Goal: Find specific page/section: Find specific page/section

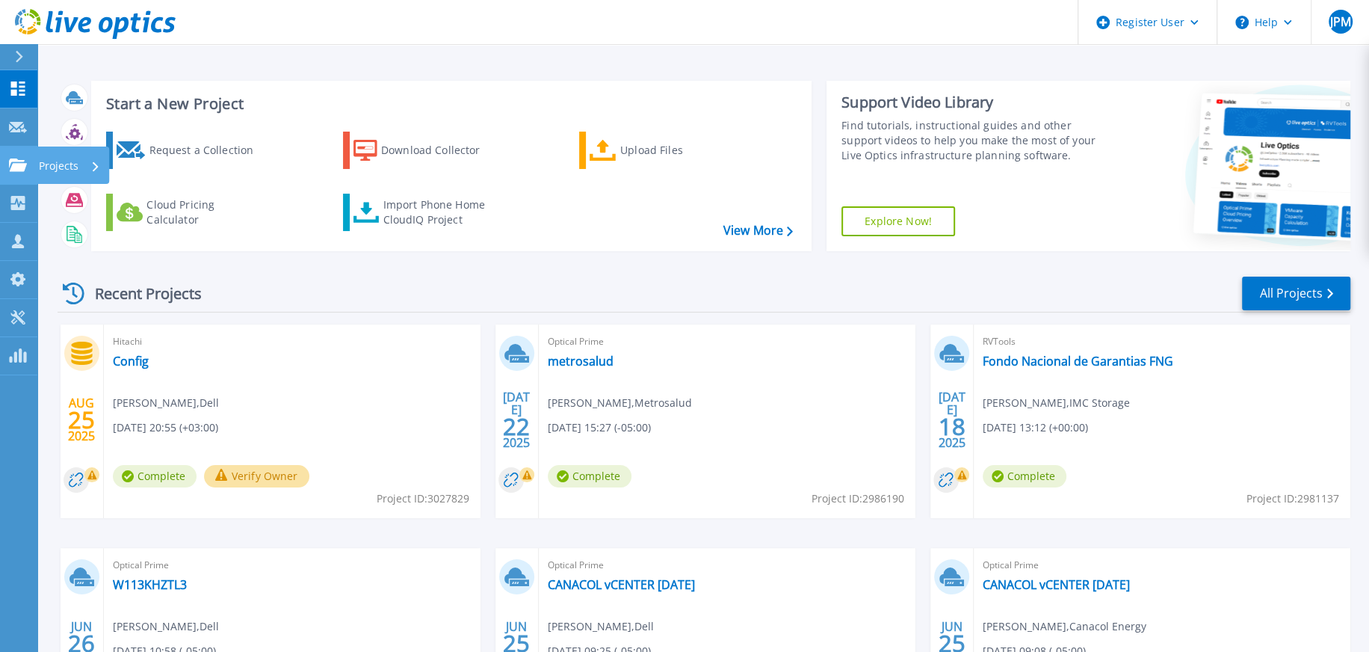
click at [22, 172] on link "Projects Projects" at bounding box center [18, 166] width 37 height 38
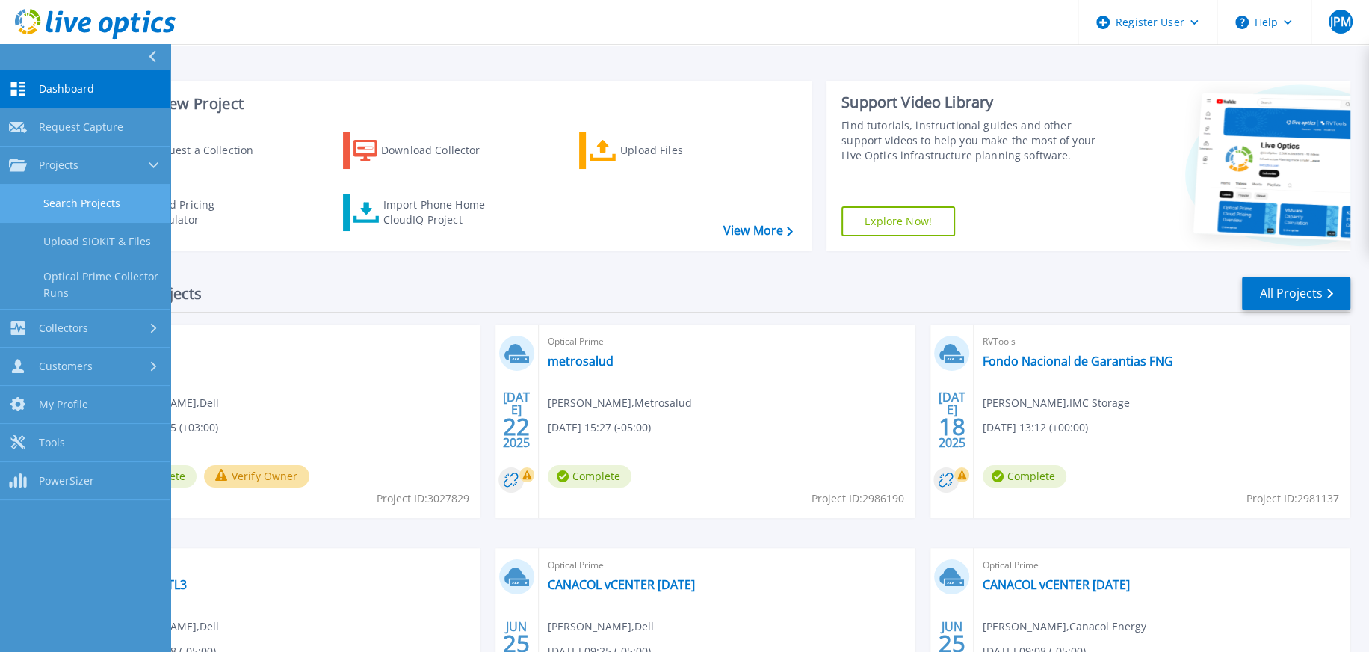
click at [83, 204] on link "Search Projects" at bounding box center [85, 204] width 170 height 38
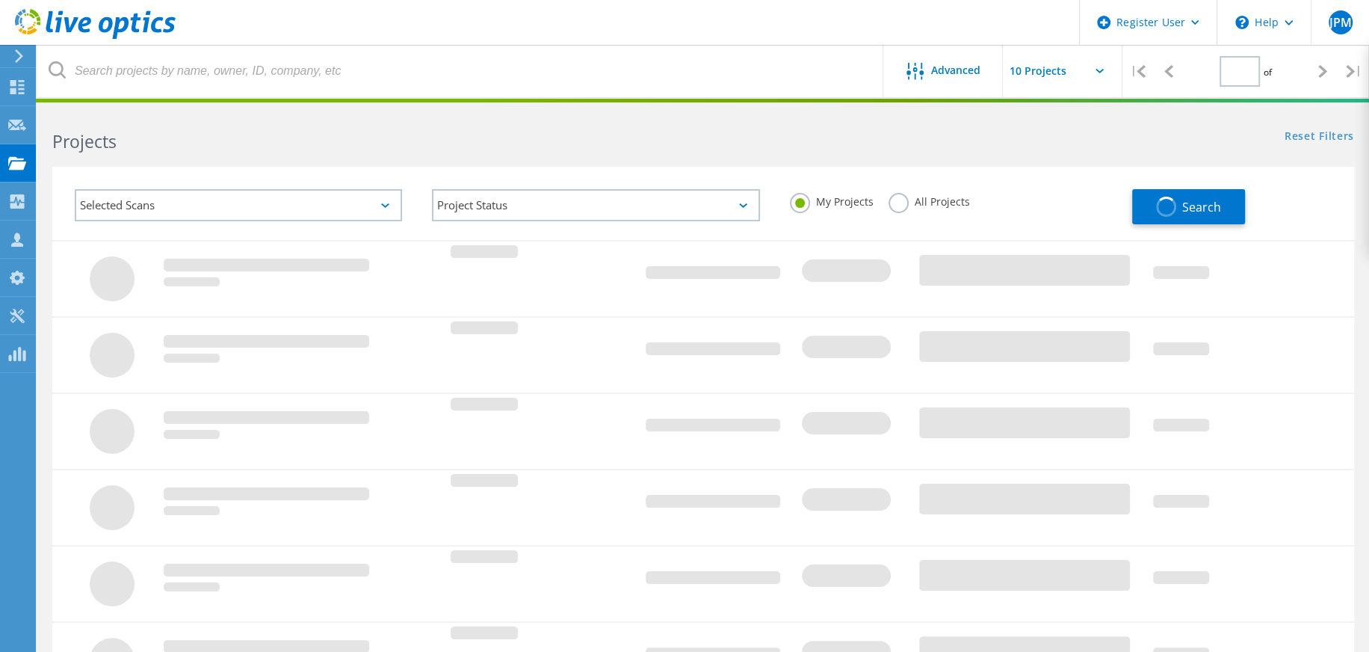
type input "1"
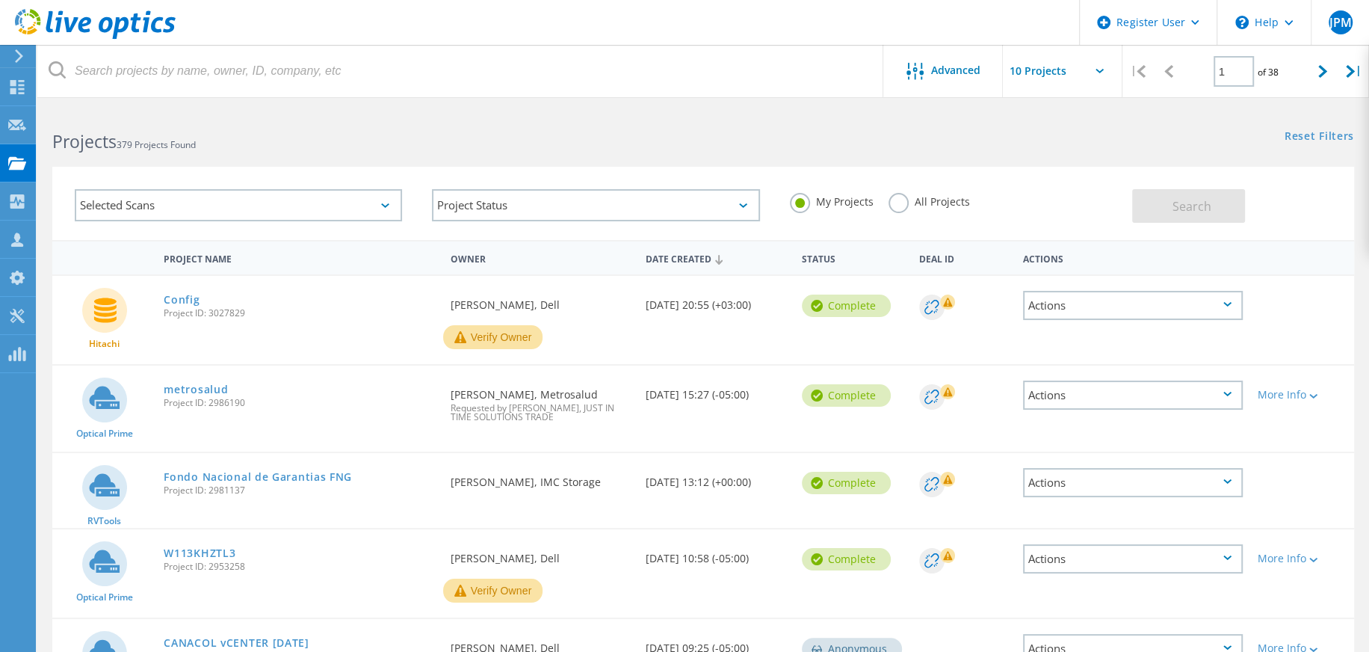
click at [383, 208] on div "Selected Scans" at bounding box center [238, 205] width 327 height 32
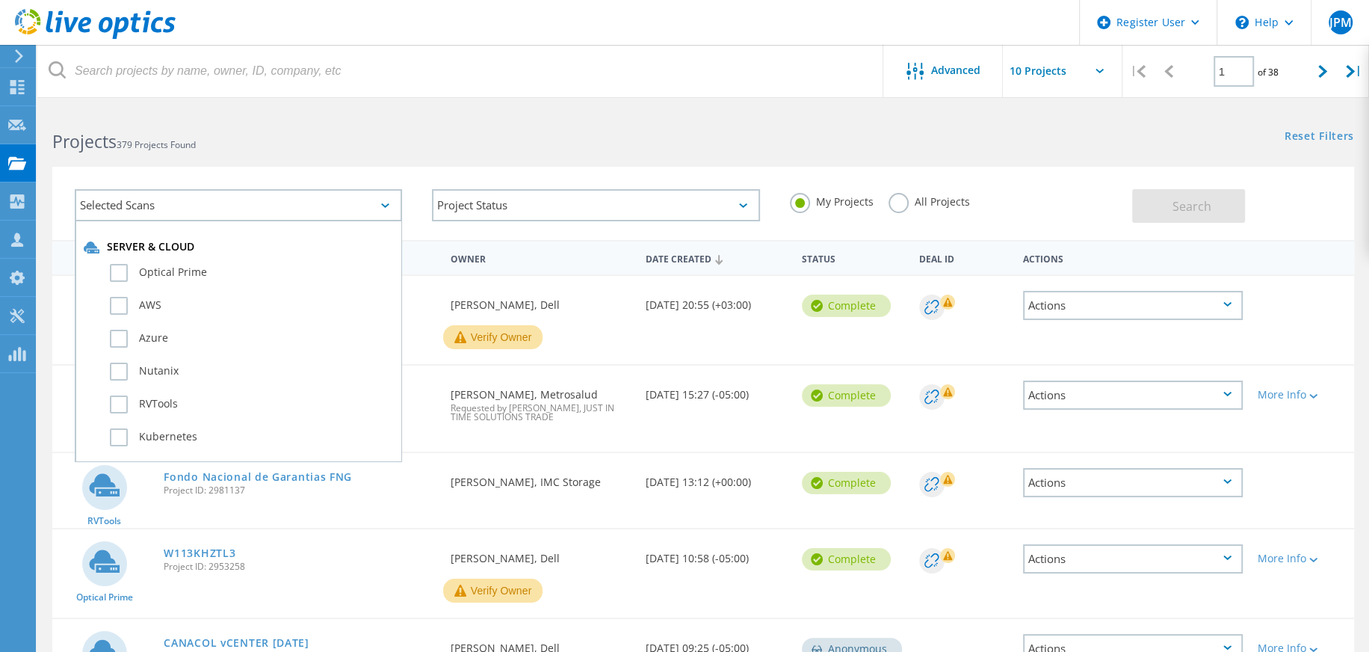
scroll to position [299, 0]
click at [122, 333] on label "Unity" at bounding box center [251, 333] width 283 height 18
click at [0, 0] on input "Unity" at bounding box center [0, 0] width 0 height 0
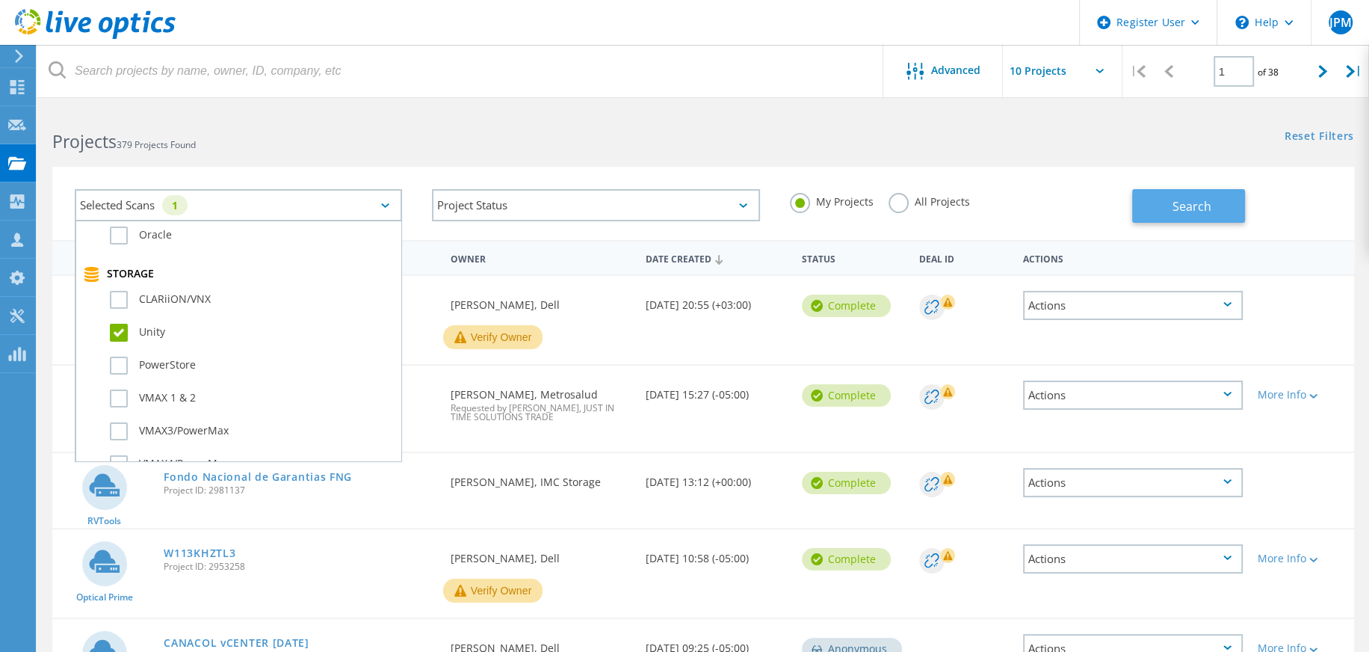
click at [1174, 194] on button "Search" at bounding box center [1188, 206] width 113 height 34
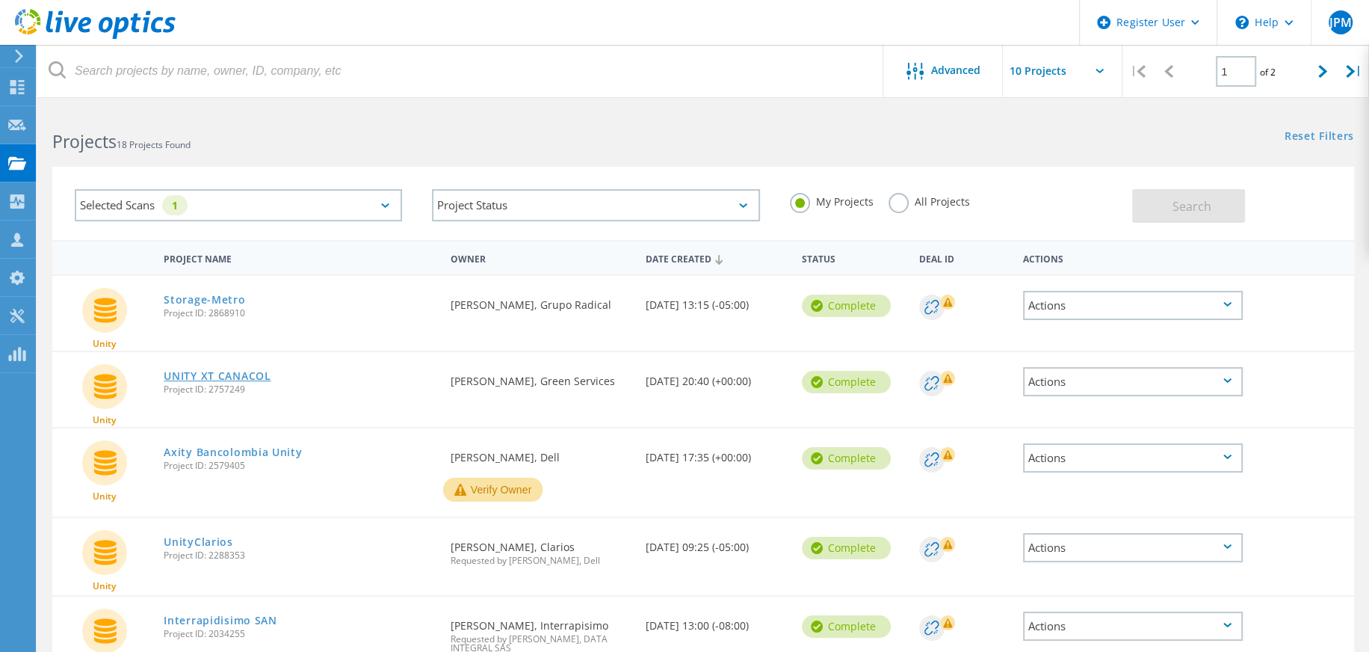
click at [252, 377] on link "UNITY XT CANACOL" at bounding box center [217, 376] width 107 height 10
